Goal: Task Accomplishment & Management: Manage account settings

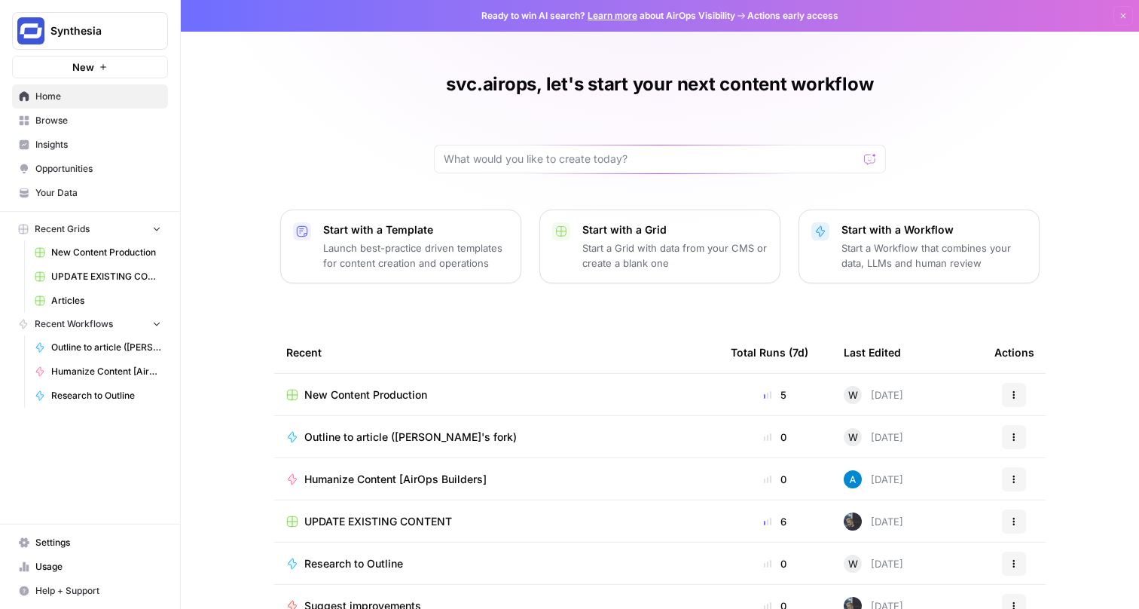
click at [75, 545] on span "Settings" at bounding box center [98, 543] width 126 height 14
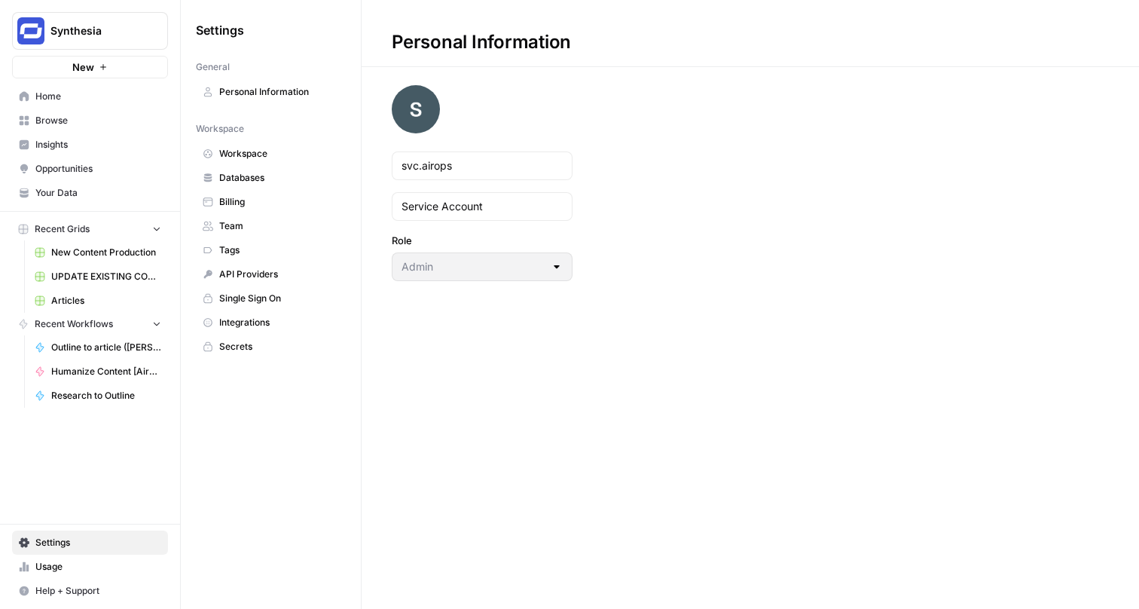
click at [261, 316] on span "Integrations" at bounding box center [279, 323] width 120 height 14
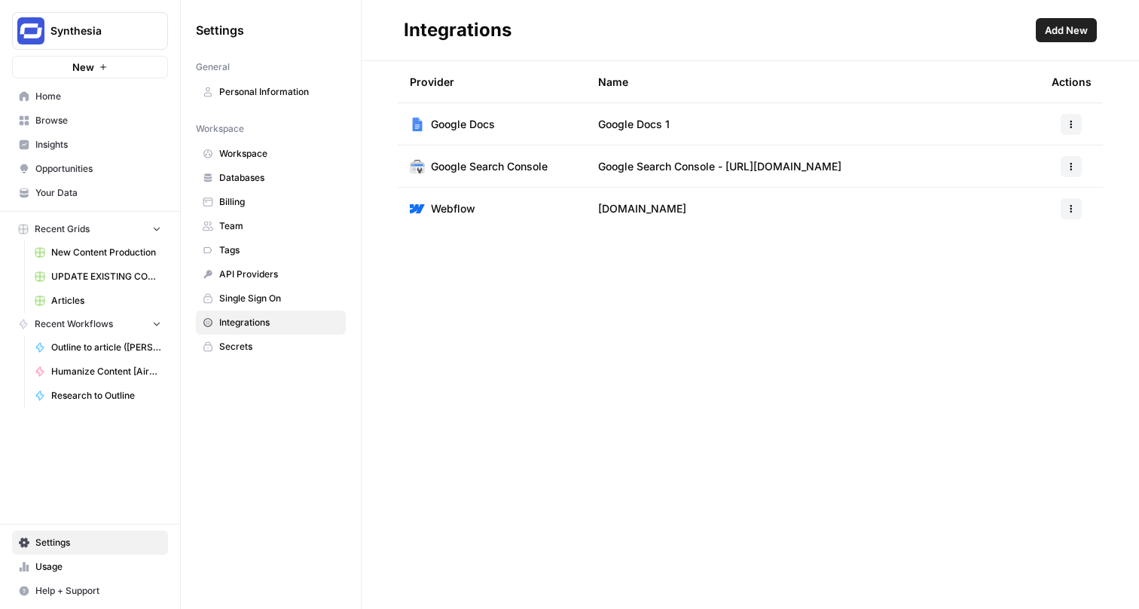
click at [1060, 31] on span "Add New" at bounding box center [1066, 30] width 43 height 15
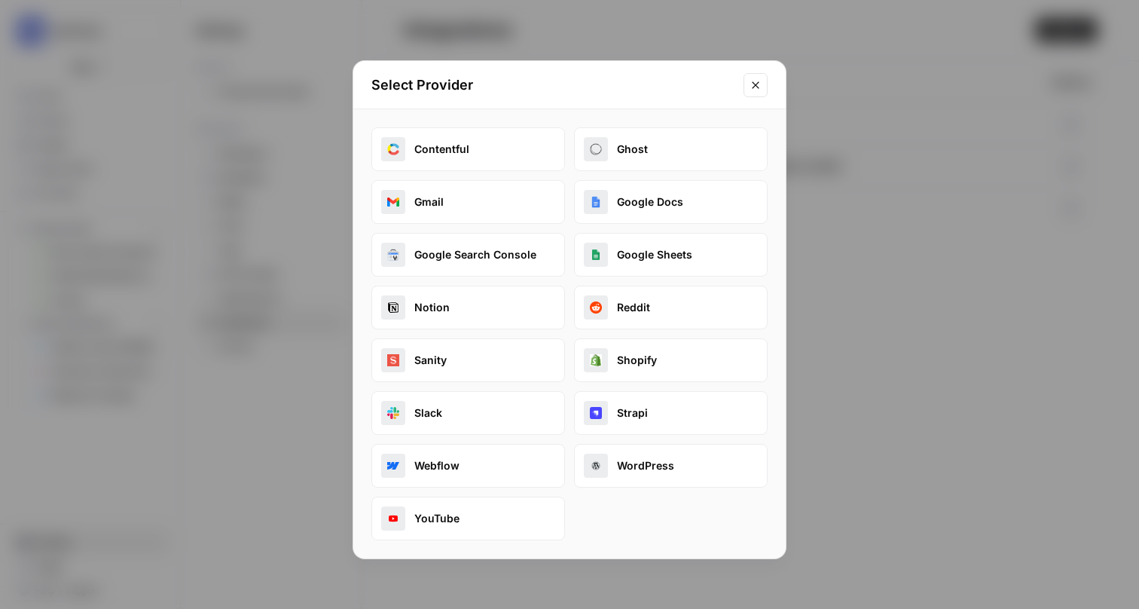
click at [496, 322] on button "Notion" at bounding box center [468, 307] width 194 height 44
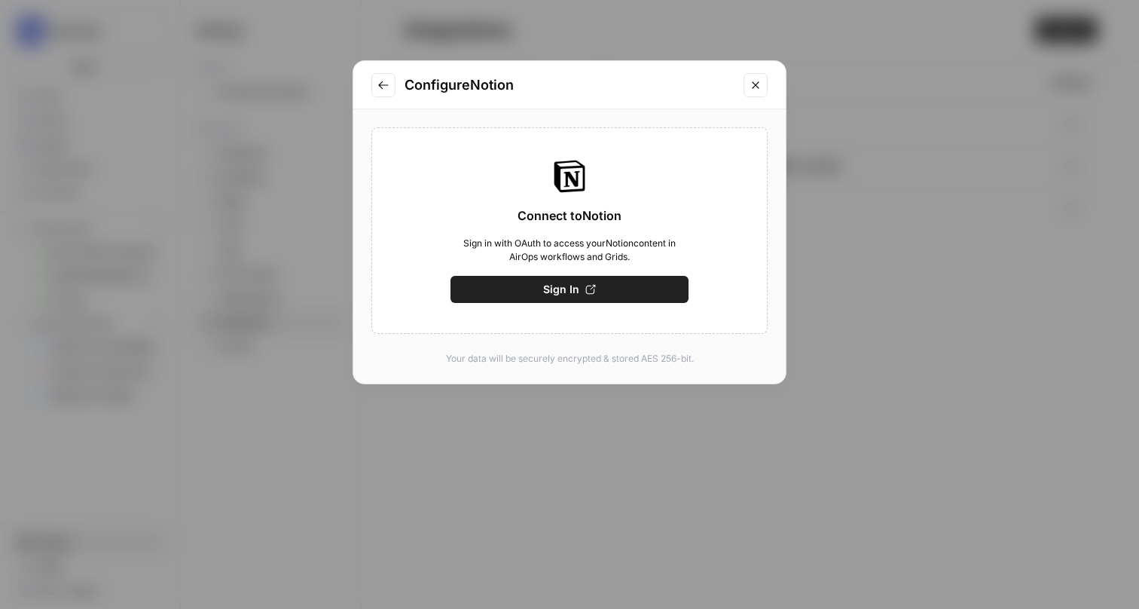
click at [549, 279] on button "Sign In" at bounding box center [569, 289] width 238 height 27
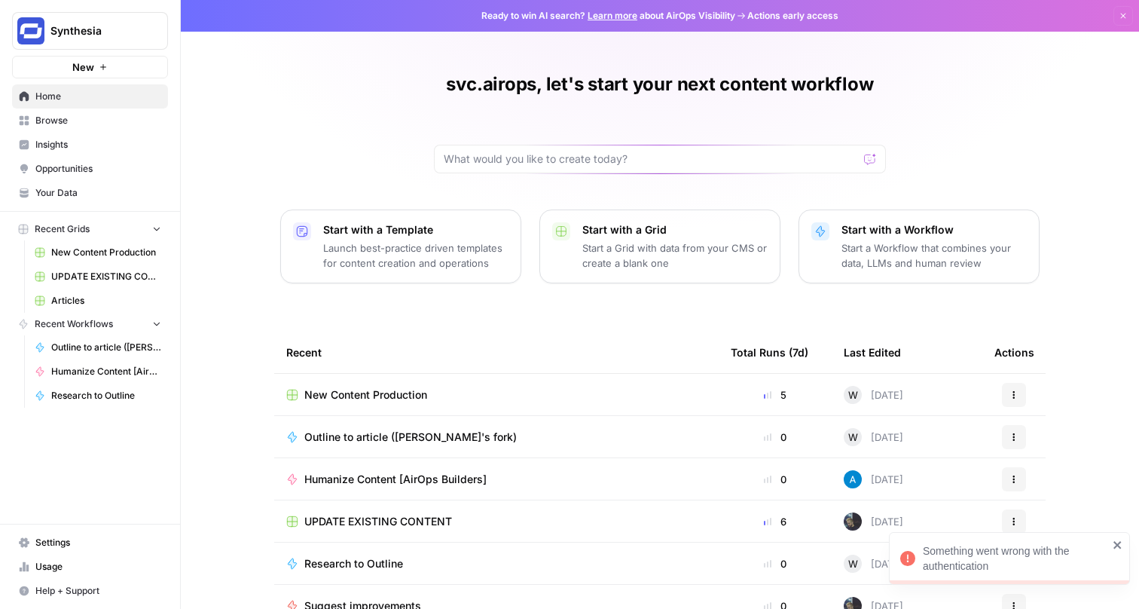
click at [54, 592] on span "Help + Support" at bounding box center [98, 591] width 126 height 14
click at [104, 542] on span "Settings" at bounding box center [98, 543] width 126 height 14
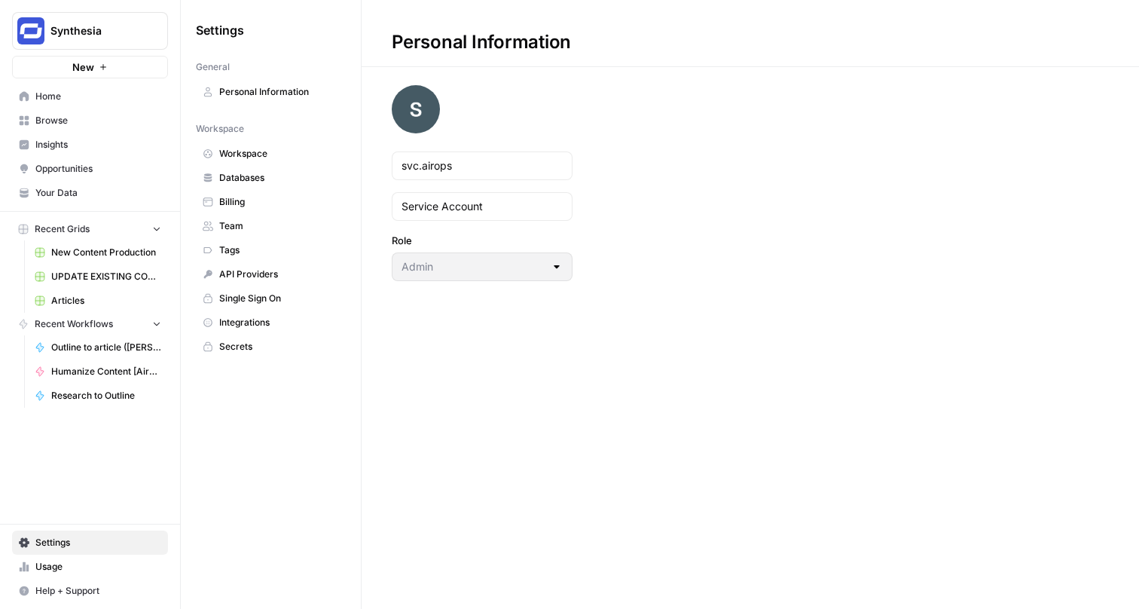
click at [258, 319] on span "Integrations" at bounding box center [279, 323] width 120 height 14
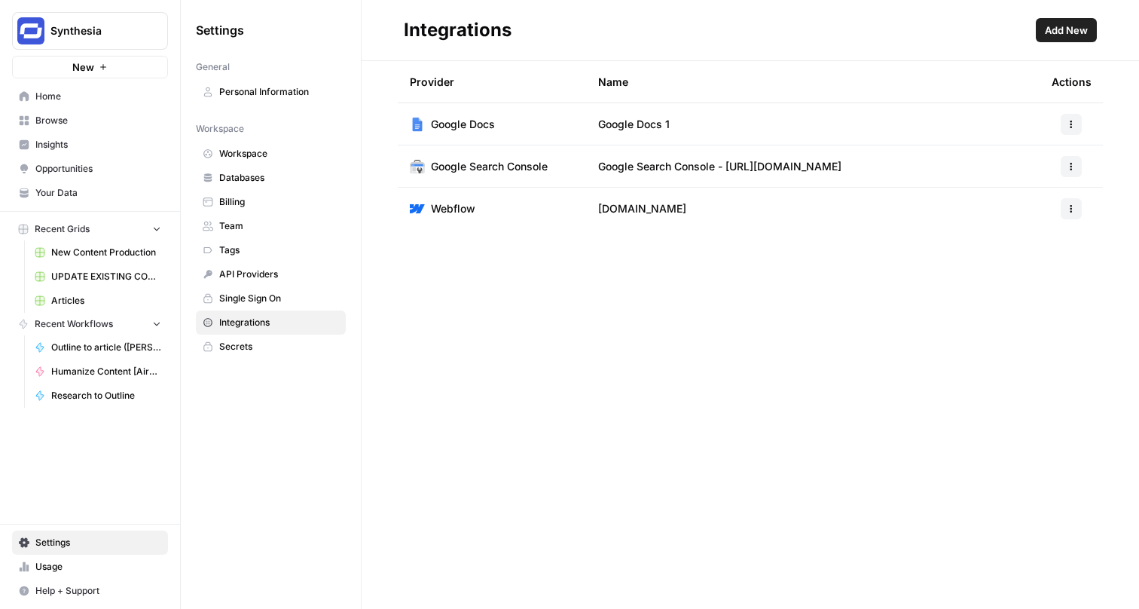
click at [1076, 26] on span "Add New" at bounding box center [1066, 30] width 43 height 15
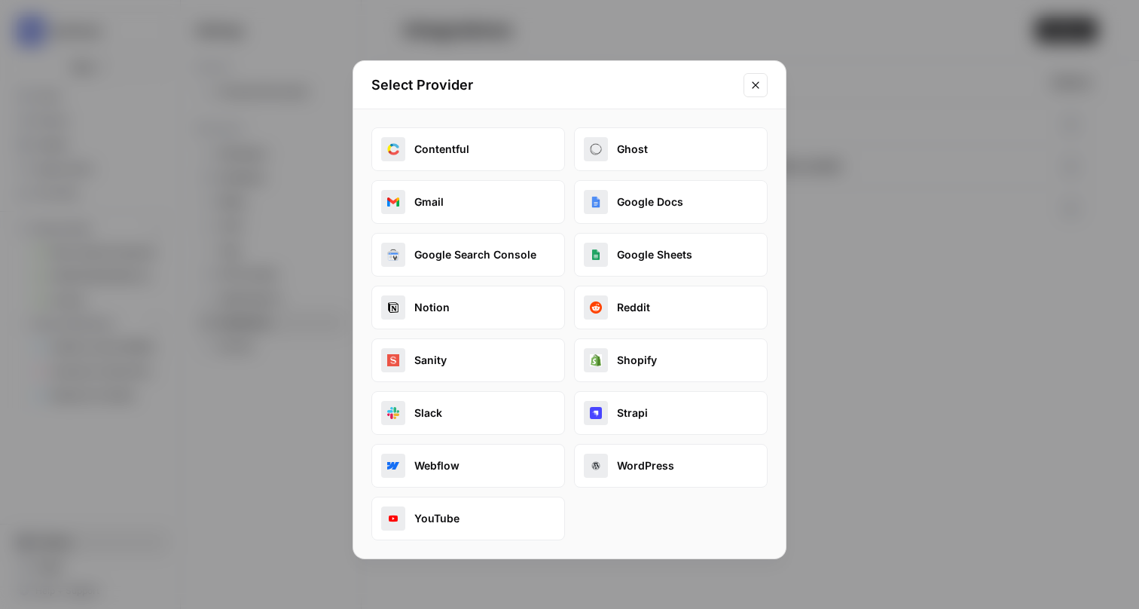
click at [478, 316] on button "Notion" at bounding box center [468, 307] width 194 height 44
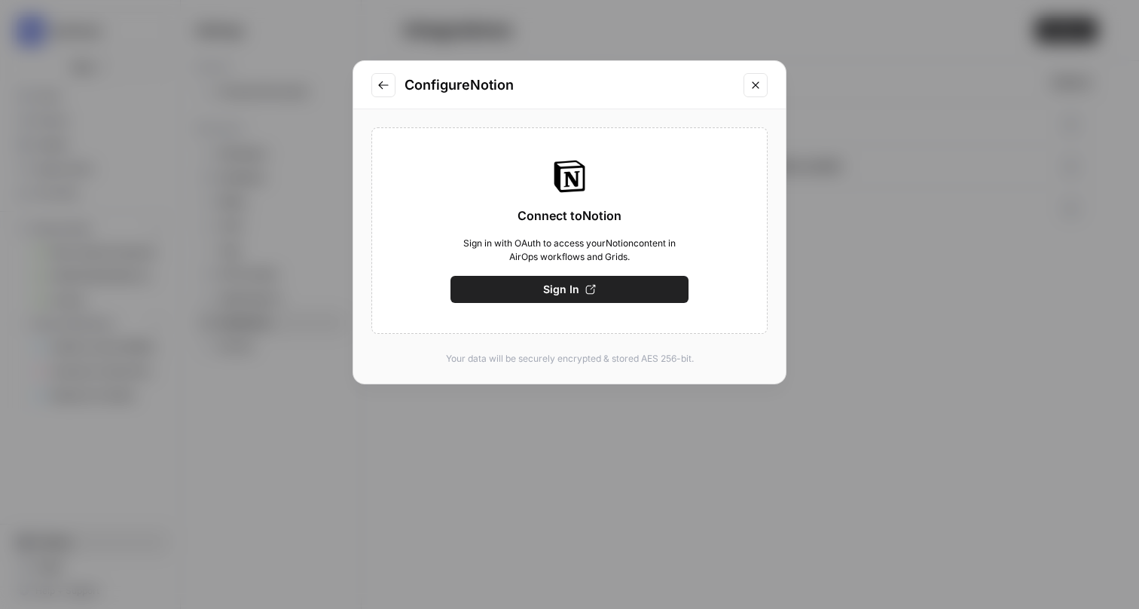
click at [526, 284] on button "Sign In" at bounding box center [569, 289] width 238 height 27
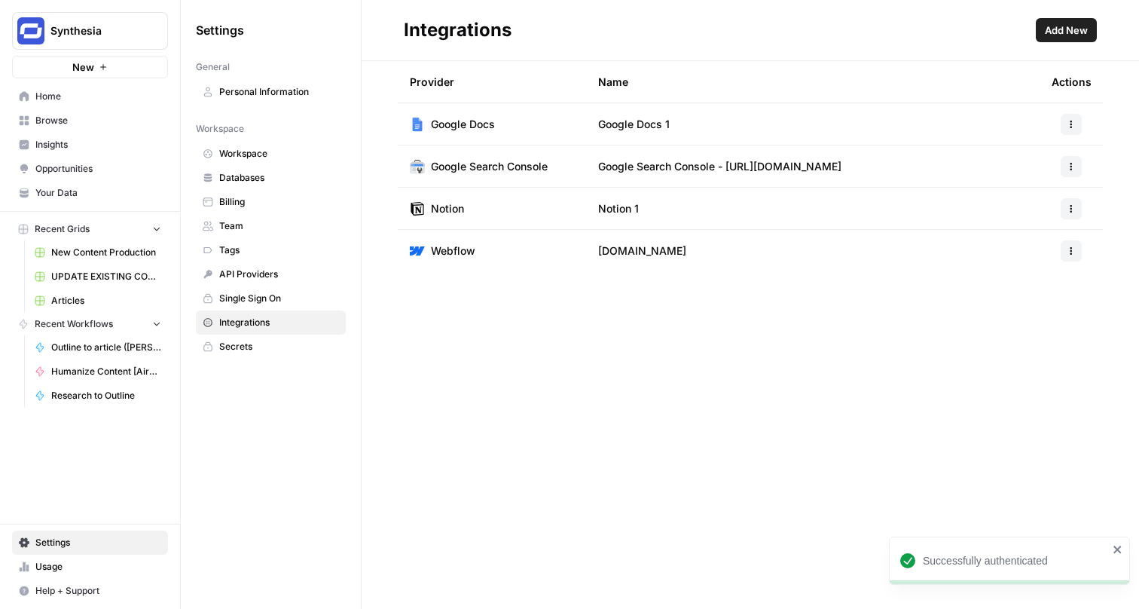
click at [1066, 209] on button "button" at bounding box center [1070, 208] width 21 height 21
click at [1039, 264] on span "Rename" at bounding box center [1039, 263] width 48 height 15
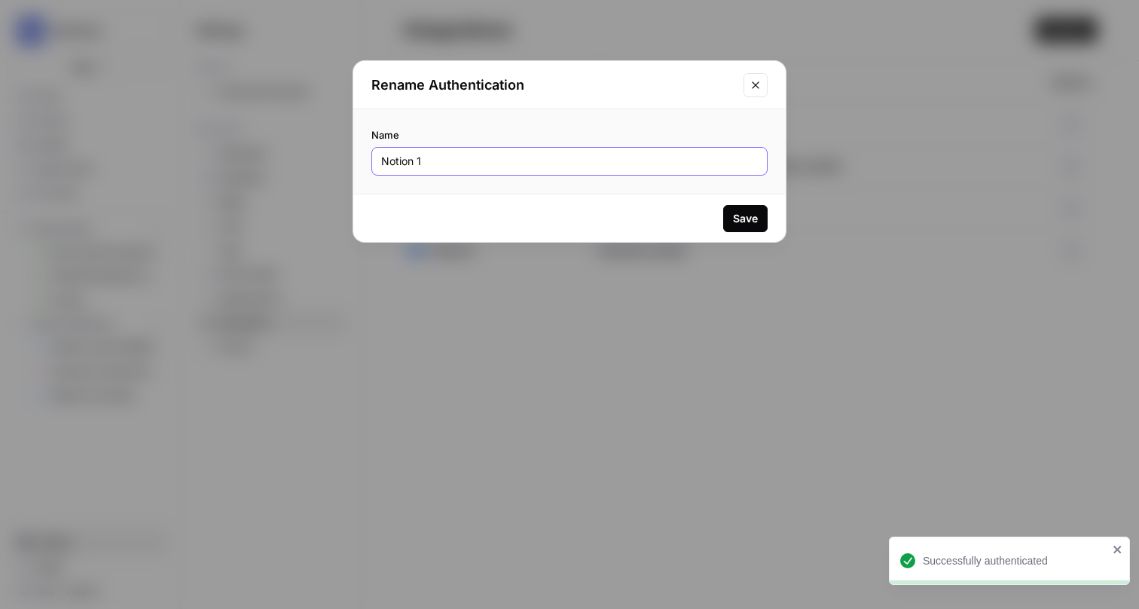
click at [552, 157] on input "Notion 1" at bounding box center [569, 161] width 377 height 15
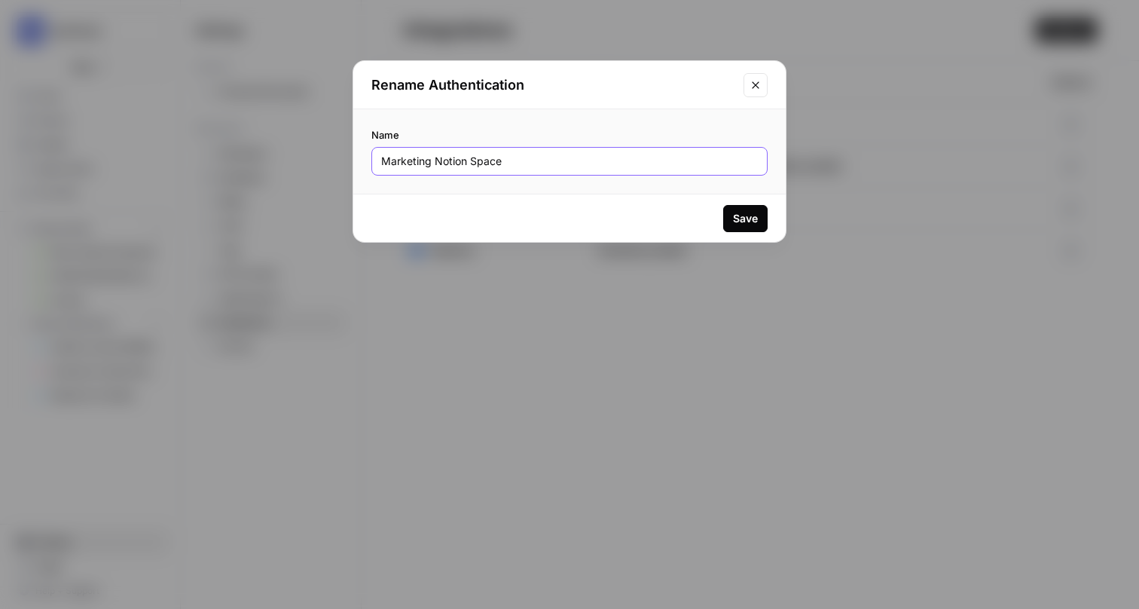
type input "Marketing Notion Space"
click at [753, 219] on div "Save" at bounding box center [745, 218] width 25 height 15
